Goal: Contribute content: Contribute content

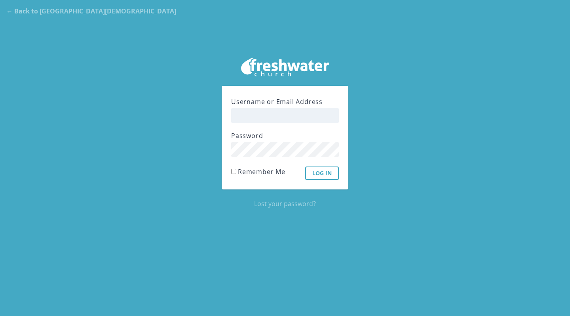
type input "[PERSON_NAME]"
click at [321, 173] on input "Log In" at bounding box center [322, 173] width 34 height 13
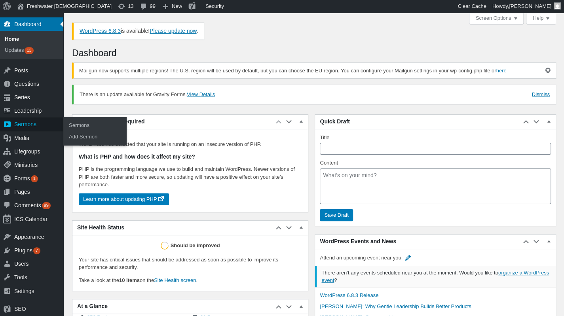
click at [42, 127] on div "Sermons" at bounding box center [31, 124] width 63 height 13
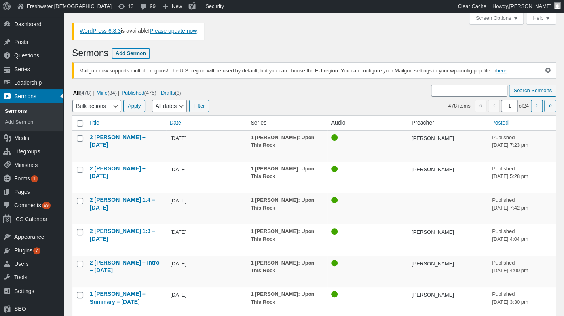
click at [131, 53] on link "Add Sermon" at bounding box center [131, 53] width 38 height 10
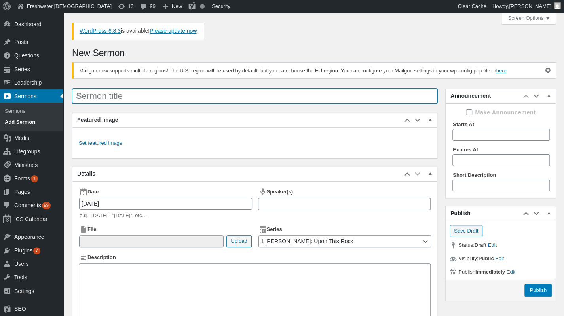
paste input "2 Peter 1:16-18 - 10/05/2025"
type input "2 Peter 1:16-18 - 10/05/2025"
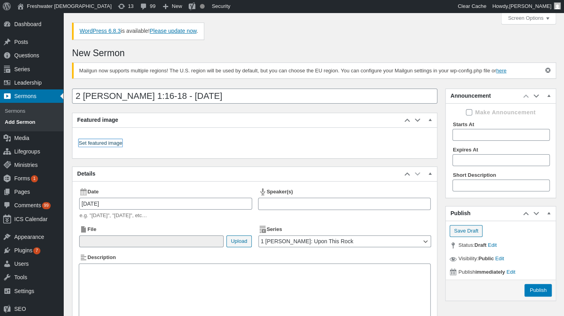
click at [110, 143] on link "Set featured image" at bounding box center [101, 143] width 44 height 8
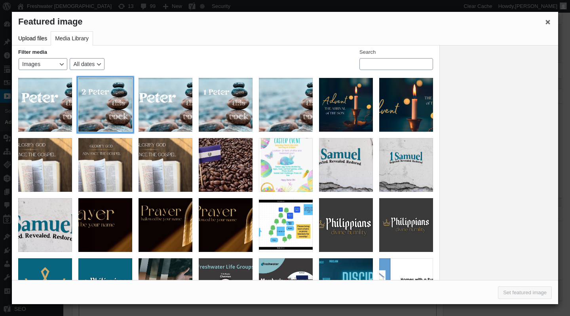
click at [94, 93] on div "2 Peter Graphic Social Media" at bounding box center [105, 105] width 54 height 54
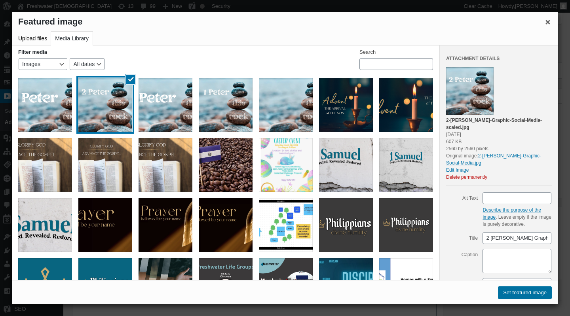
click at [520, 294] on button "Set featured image" at bounding box center [525, 292] width 54 height 13
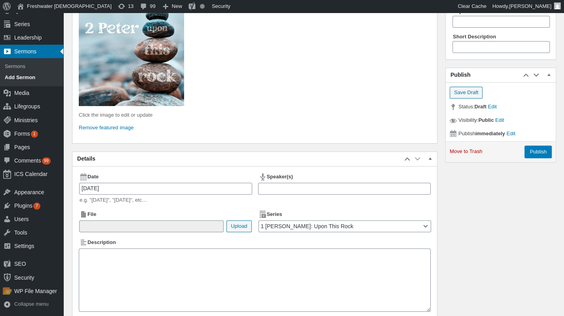
scroll to position [141, 0]
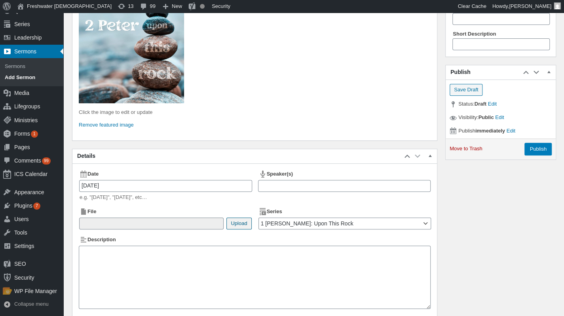
click at [248, 222] on button "Upload" at bounding box center [238, 224] width 25 height 12
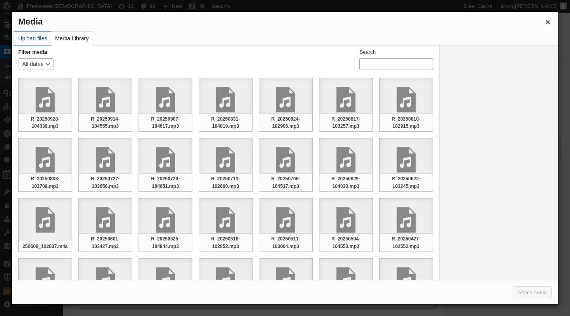
click at [37, 44] on button "Upload files" at bounding box center [32, 39] width 37 height 14
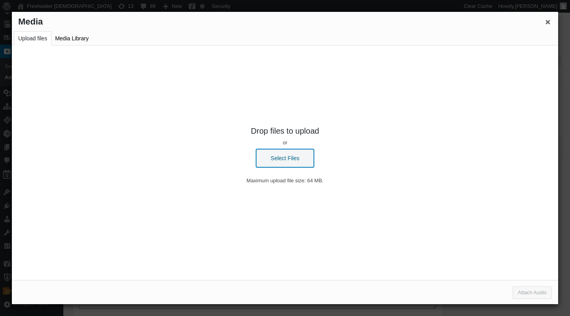
click at [282, 150] on button "Select Files" at bounding box center [285, 158] width 58 height 18
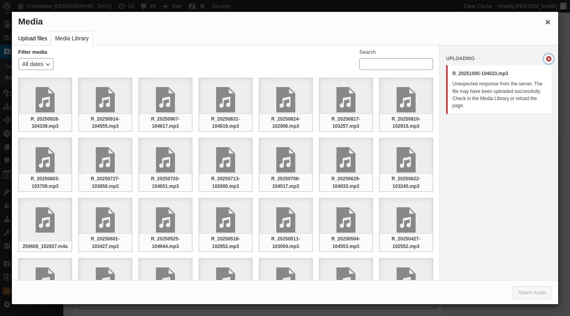
click at [547, 59] on button "Dismiss Errors" at bounding box center [548, 59] width 10 height 10
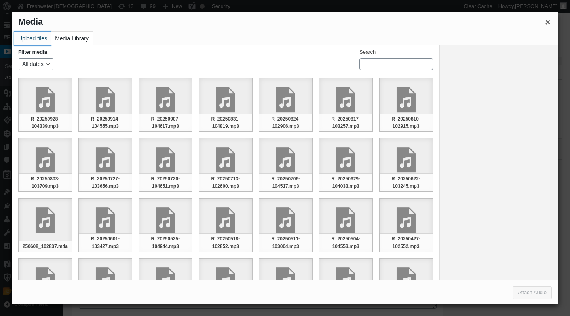
click at [36, 44] on button "Upload files" at bounding box center [32, 39] width 37 height 14
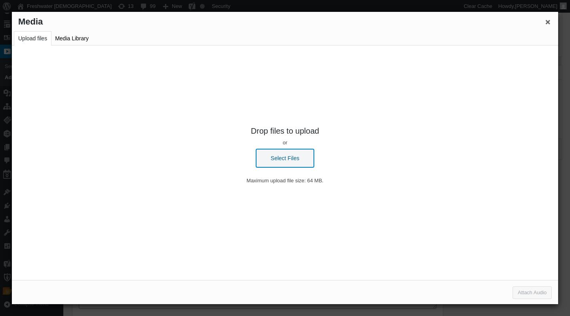
click at [269, 159] on button "Select Files" at bounding box center [285, 158] width 58 height 18
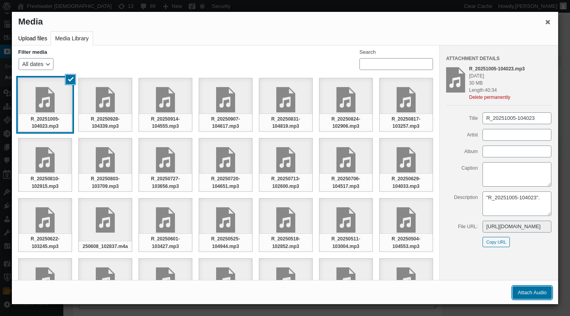
click at [521, 290] on button "Attach Audio" at bounding box center [531, 292] width 39 height 13
click at [521, 290] on div "Sermon title 2 Peter 1:16-18 - 10/05/2025 Announcement Move up Move Announcemen…" at bounding box center [317, 147] width 490 height 408
type input"] "/sermons/2025/10/R_20251005-104023.mp3"
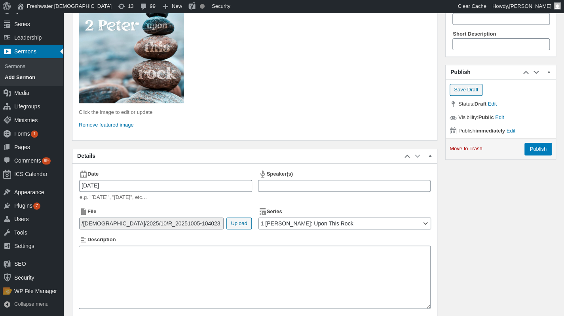
click at [413, 188] on div at bounding box center [344, 186] width 173 height 12
click at [449, 211] on div "Sermon title 2 Peter 1:16-18 - 10/05/2025 Announcement Move up Move Announcemen…" at bounding box center [314, 147] width 484 height 408
click at [539, 150] on input "Publish" at bounding box center [537, 149] width 27 height 13
